Goal: Use online tool/utility

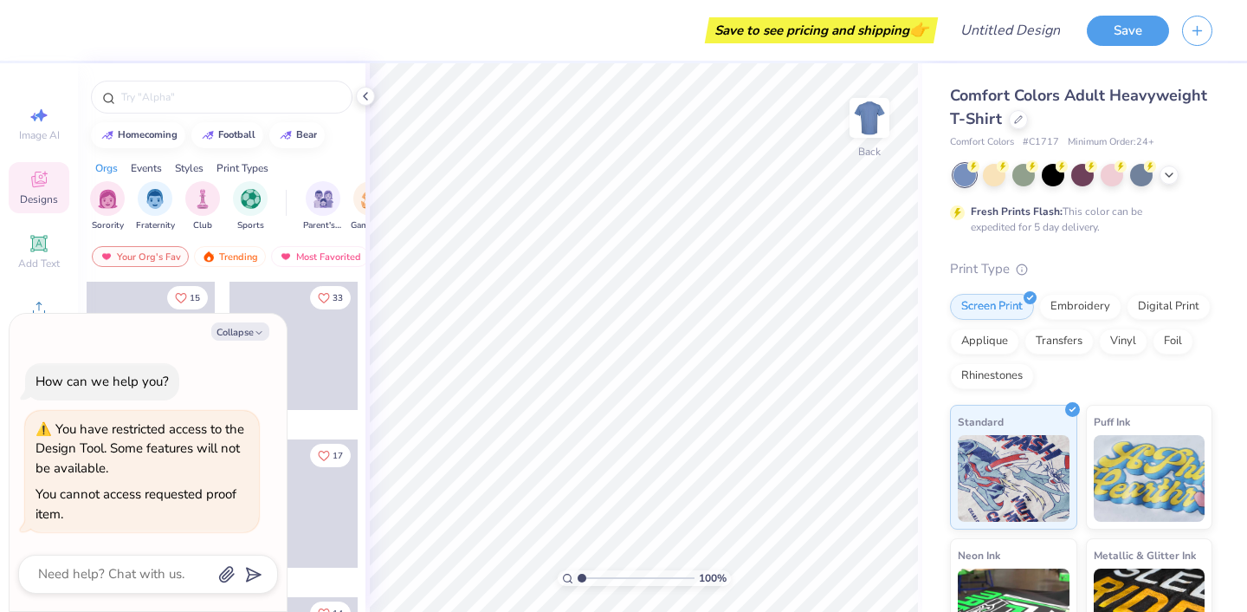
type textarea "x"
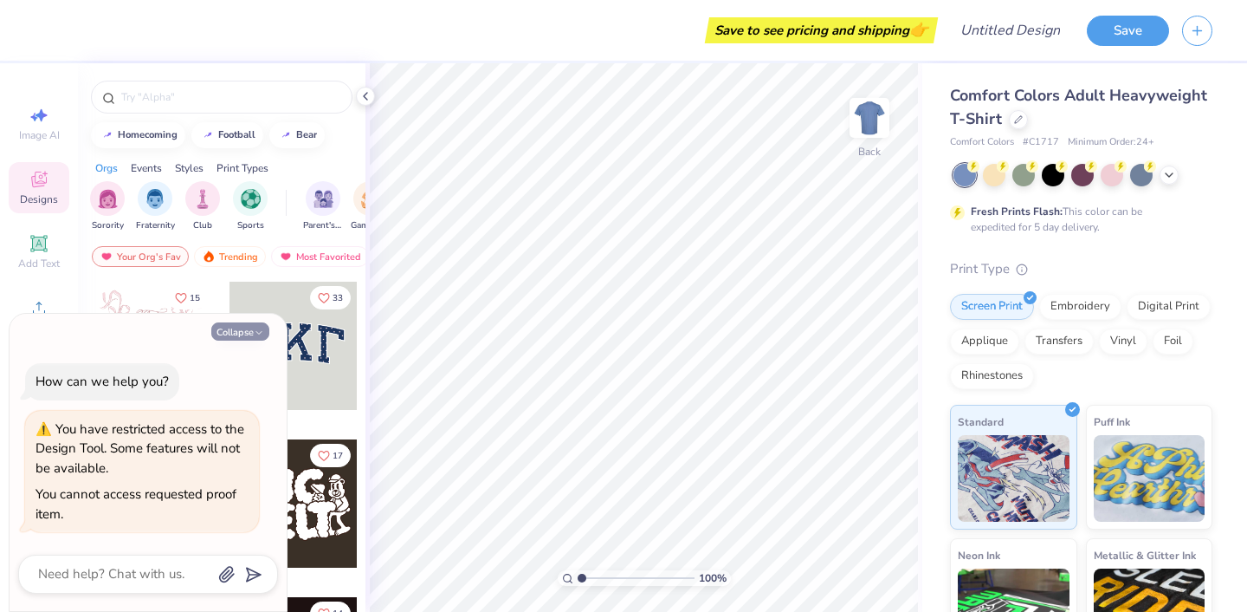
click at [254, 331] on icon "button" at bounding box center [259, 332] width 10 height 10
type textarea "x"
